Goal: Information Seeking & Learning: Learn about a topic

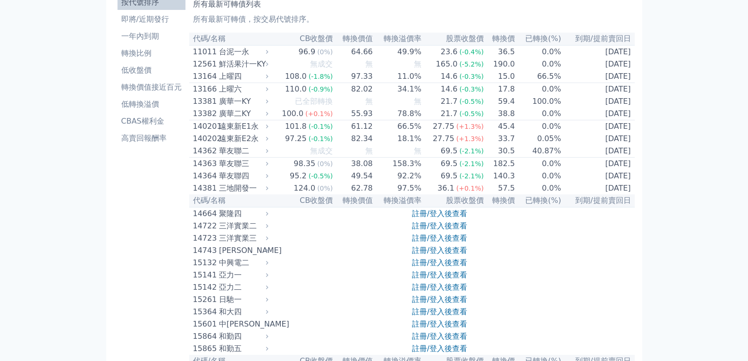
scroll to position [47, 0]
click at [434, 218] on link "註冊/登入後查看" at bounding box center [439, 213] width 55 height 9
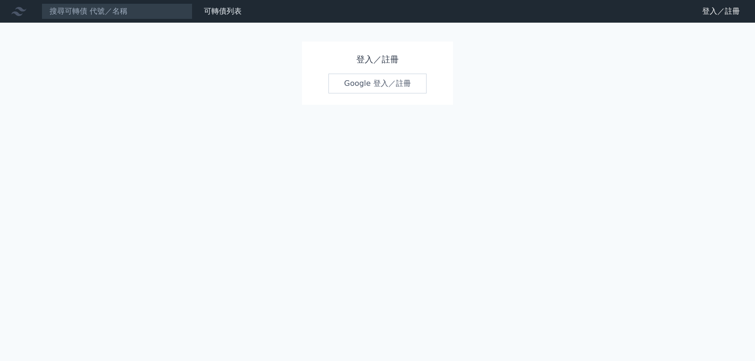
click at [369, 79] on link "Google 登入／註冊" at bounding box center [378, 84] width 98 height 20
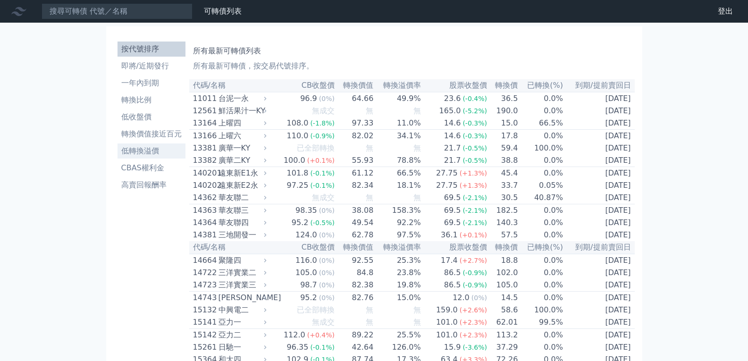
click at [137, 145] on li "低轉換溢價" at bounding box center [152, 150] width 68 height 11
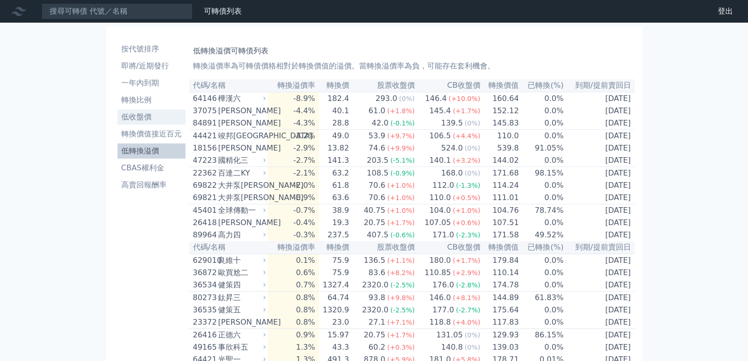
click at [152, 119] on li "低收盤價" at bounding box center [152, 116] width 68 height 11
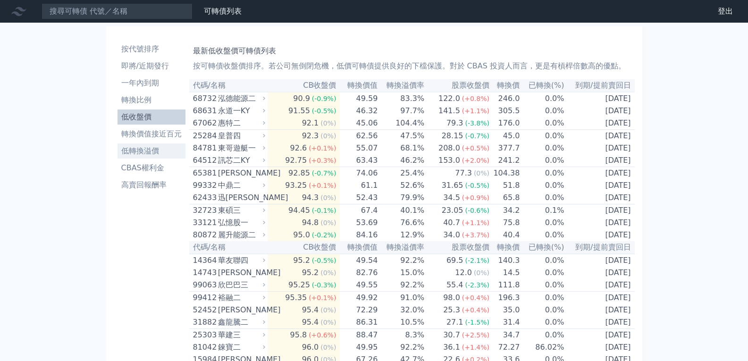
click at [148, 150] on li "低轉換溢價" at bounding box center [152, 150] width 68 height 11
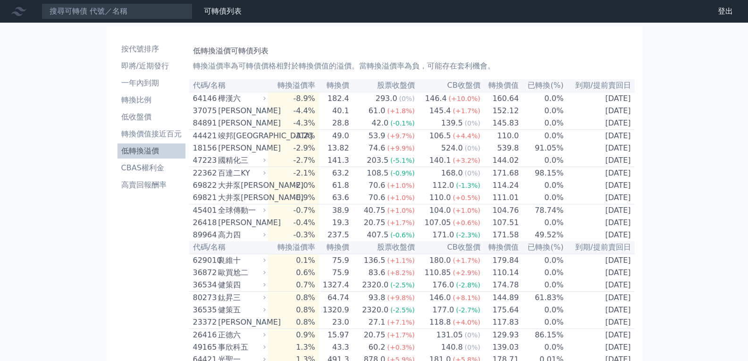
click at [341, 84] on th "轉換價" at bounding box center [334, 85] width 31 height 13
click at [316, 84] on th "轉換溢價率" at bounding box center [293, 85] width 51 height 13
click at [154, 71] on li "即將/近期發行" at bounding box center [152, 65] width 68 height 11
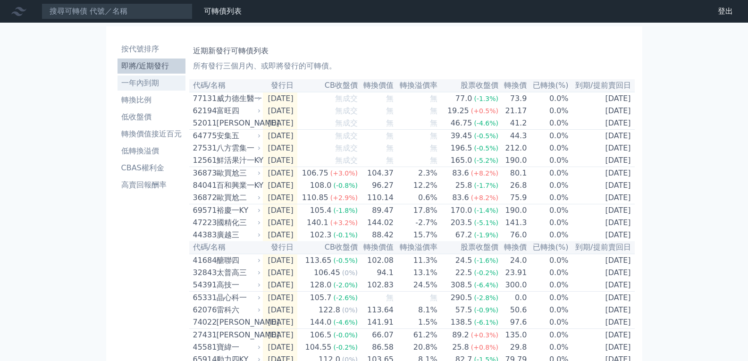
click at [173, 80] on li "一年內到期" at bounding box center [152, 82] width 68 height 11
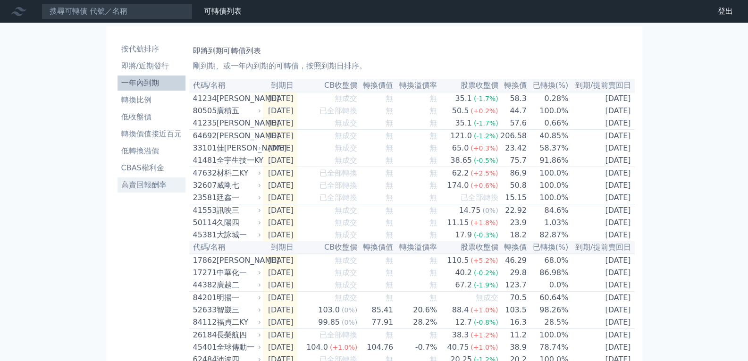
click at [122, 184] on li "高賣回報酬率" at bounding box center [152, 184] width 68 height 11
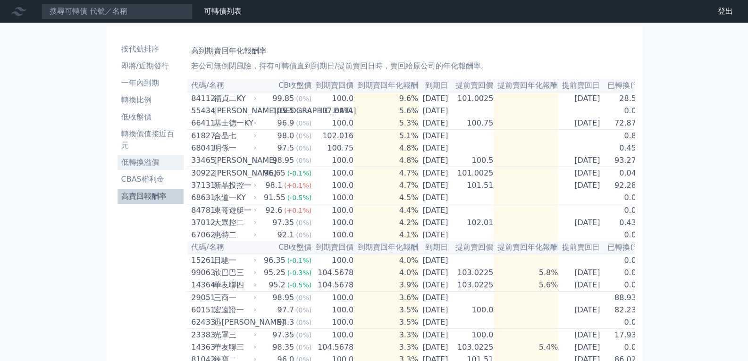
click at [144, 158] on li "低轉換溢價" at bounding box center [151, 162] width 67 height 11
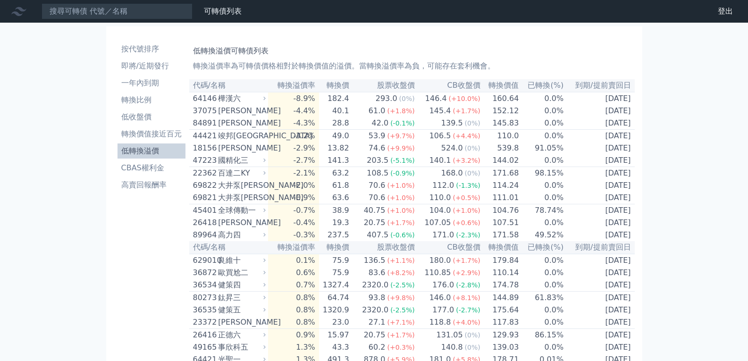
drag, startPoint x: 278, startPoint y: 236, endPoint x: 176, endPoint y: 215, distance: 104.6
drag, startPoint x: 452, startPoint y: 71, endPoint x: 491, endPoint y: 73, distance: 39.3
click at [520, 70] on p "轉換溢價率為可轉債價格相對於轉換價值的溢價。當轉換溢價率為負，可能存在套利機會。" at bounding box center [412, 65] width 438 height 11
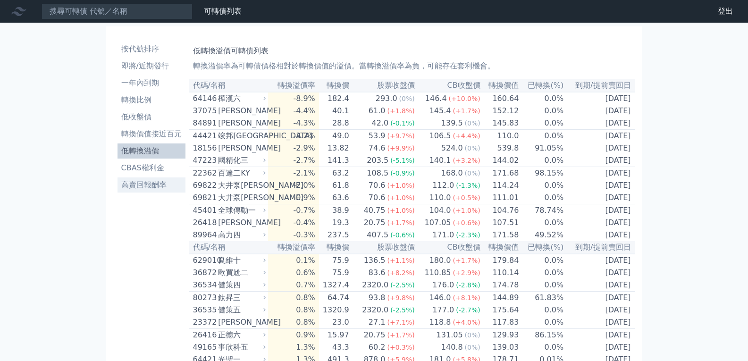
click at [132, 188] on li "高賣回報酬率" at bounding box center [152, 184] width 68 height 11
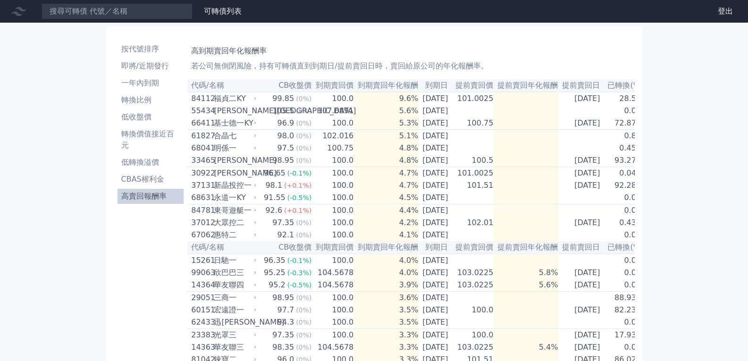
click at [292, 89] on th "CB收盤價" at bounding box center [285, 85] width 54 height 13
click at [368, 87] on th "到期賣回年化報酬" at bounding box center [386, 85] width 65 height 13
click at [142, 95] on li "轉換比例" at bounding box center [151, 99] width 67 height 11
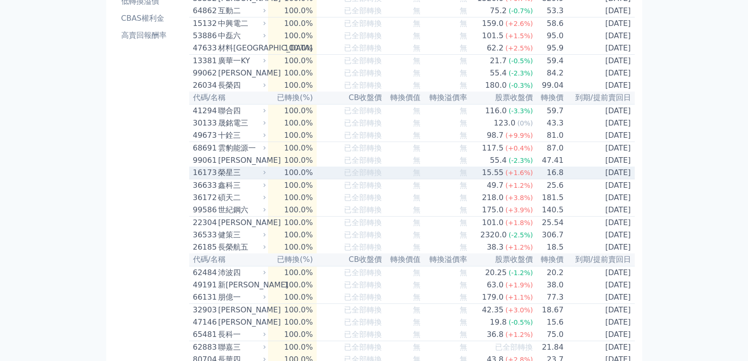
scroll to position [13, 0]
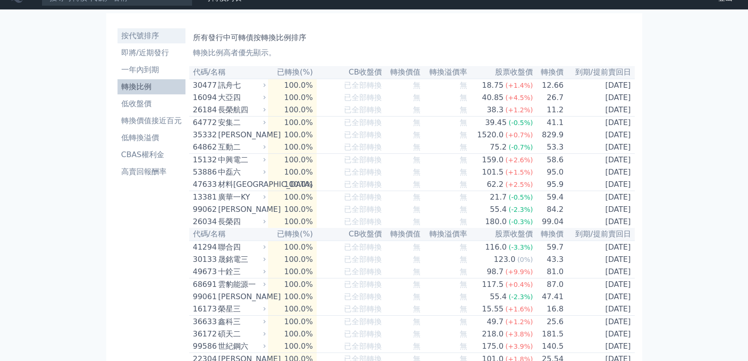
click at [121, 37] on li "按代號排序" at bounding box center [152, 35] width 68 height 11
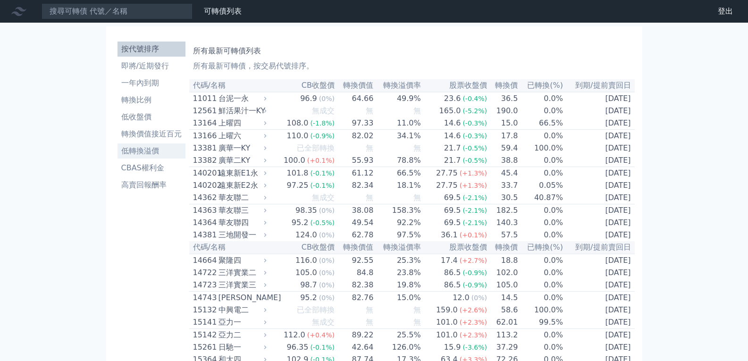
click at [157, 145] on link "低轉換溢價" at bounding box center [152, 151] width 68 height 15
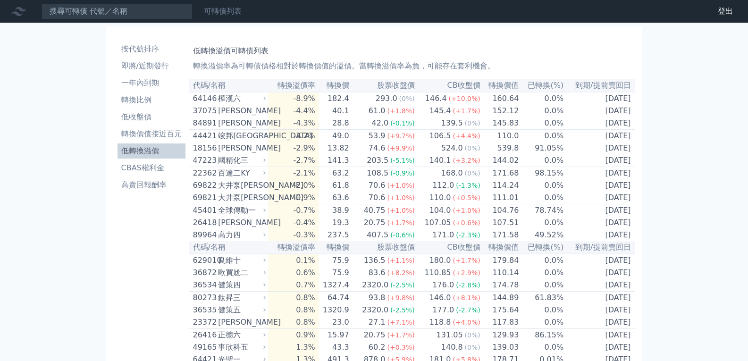
click at [237, 8] on link "可轉債列表" at bounding box center [223, 11] width 38 height 9
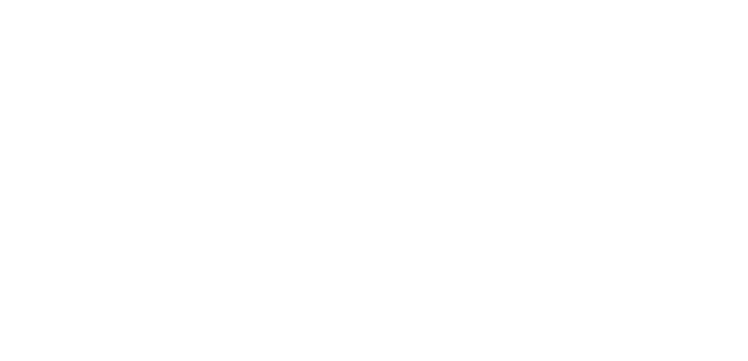
click link "可轉債列表"
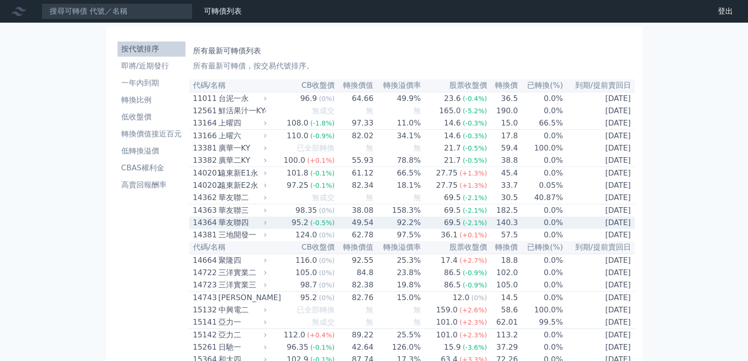
click at [500, 228] on td "140.3" at bounding box center [503, 223] width 31 height 12
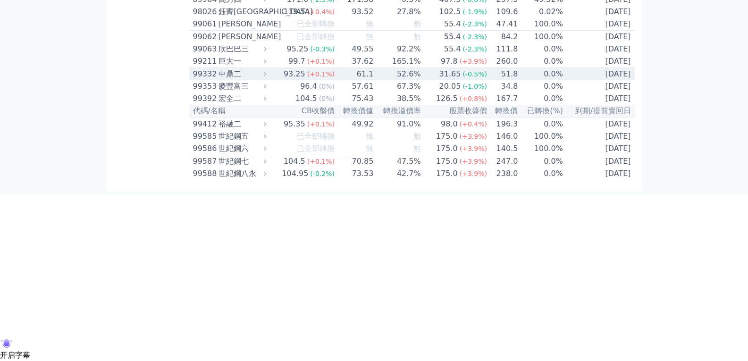
scroll to position [5823, 0]
